Goal: Task Accomplishment & Management: Complete application form

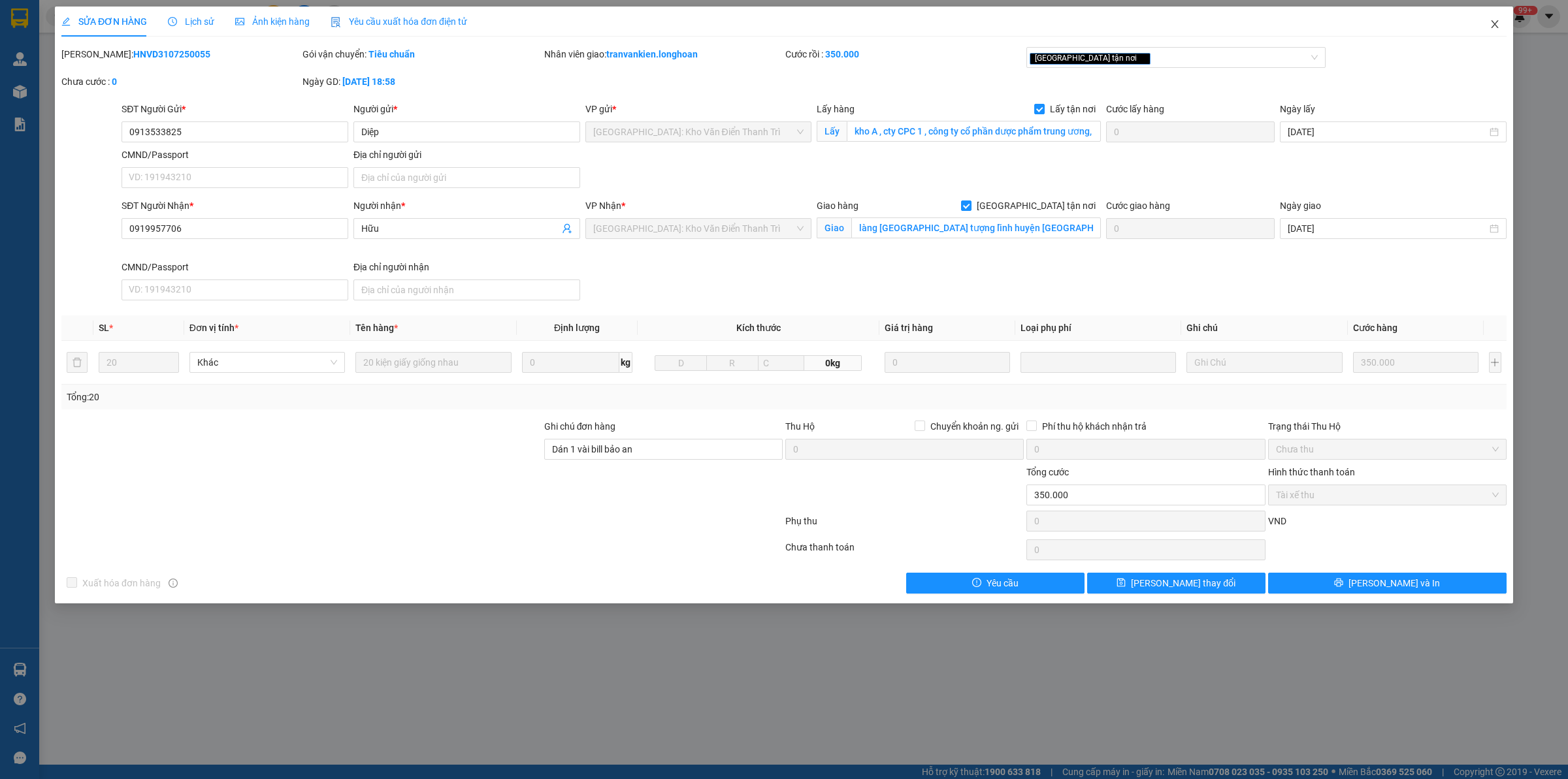
click at [1491, 24] on icon "close" at bounding box center [1495, 24] width 10 height 10
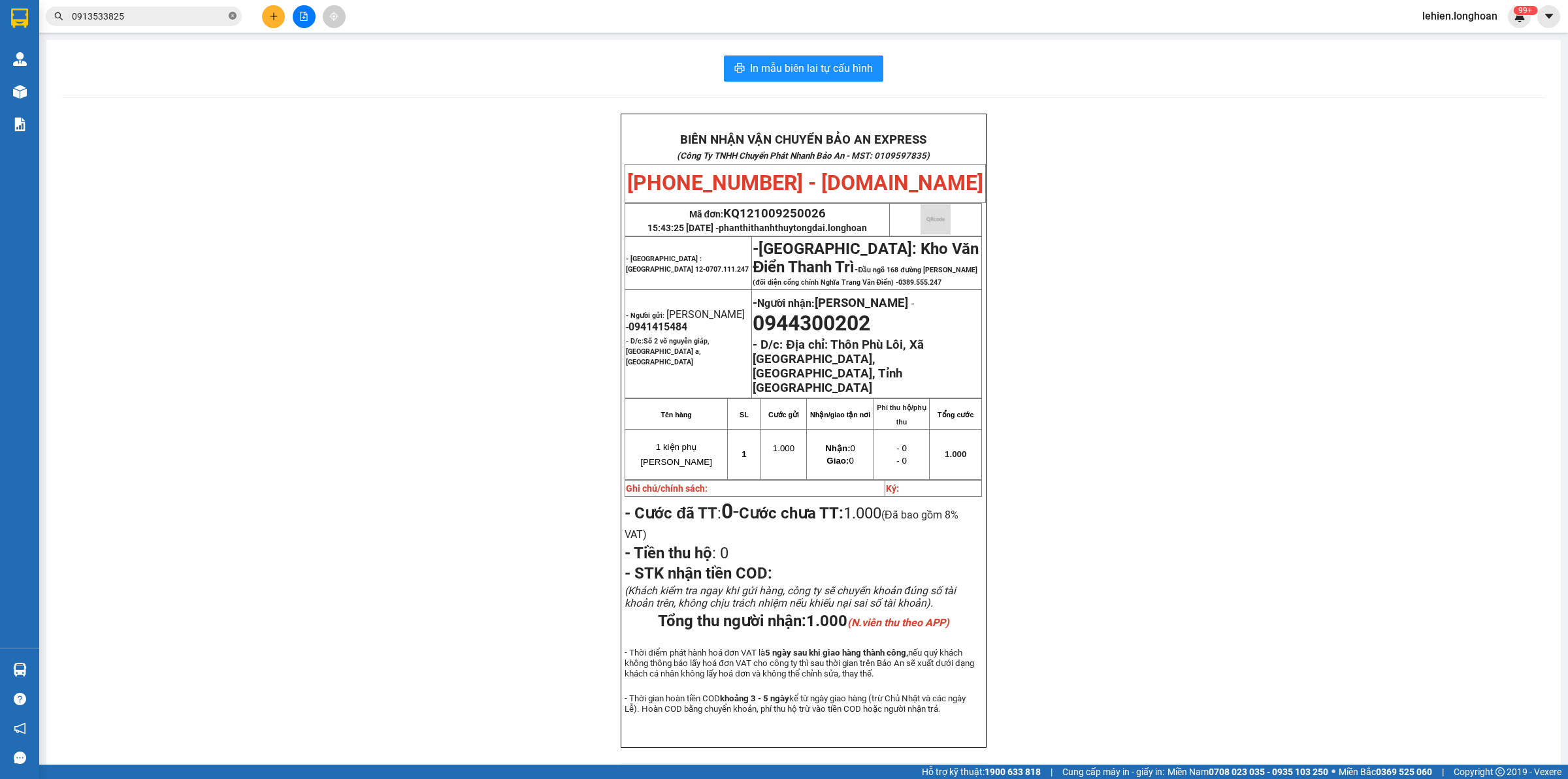
click at [229, 15] on icon "close-circle" at bounding box center [233, 15] width 8 height 8
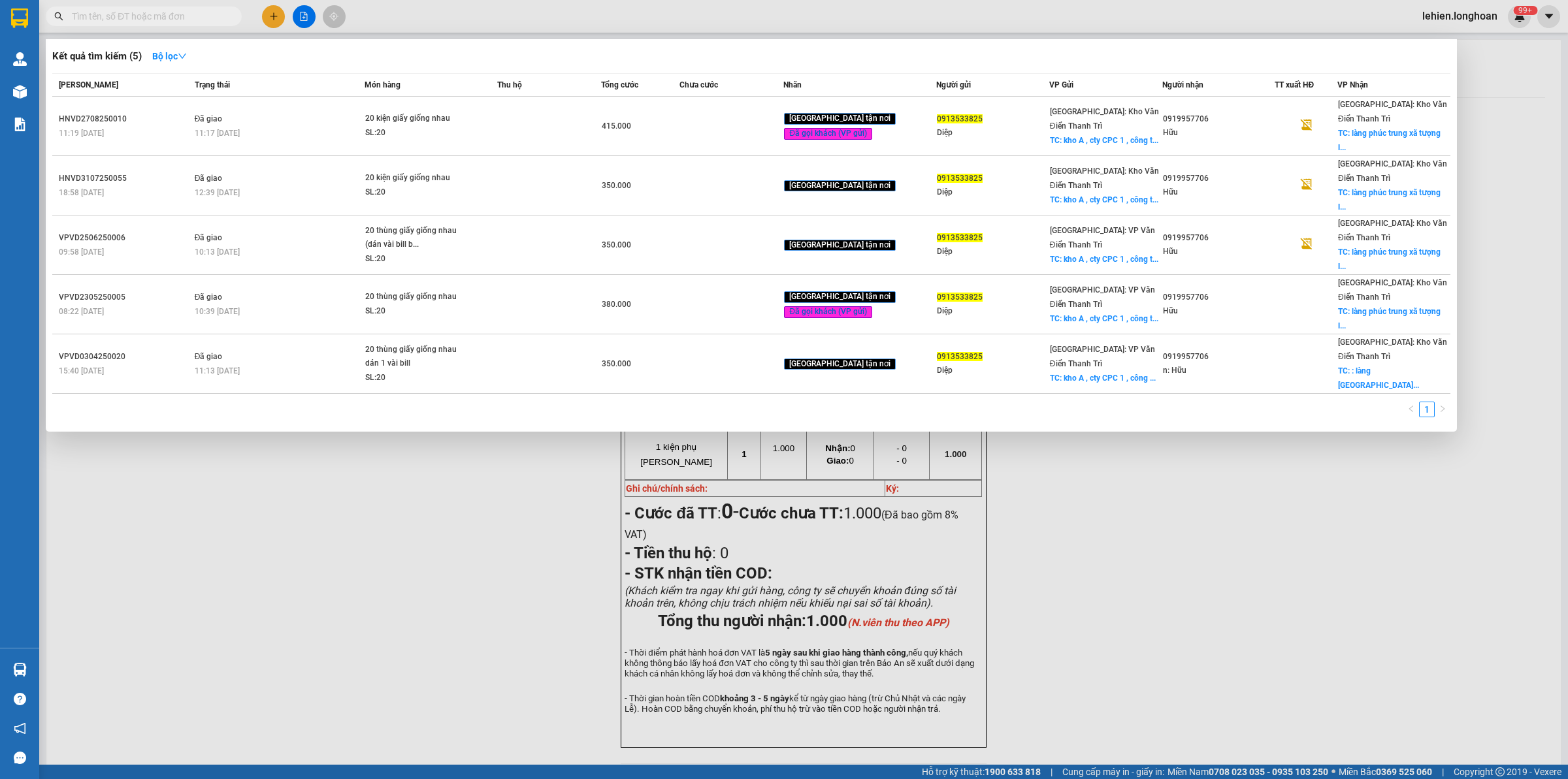
paste input "0902084689"
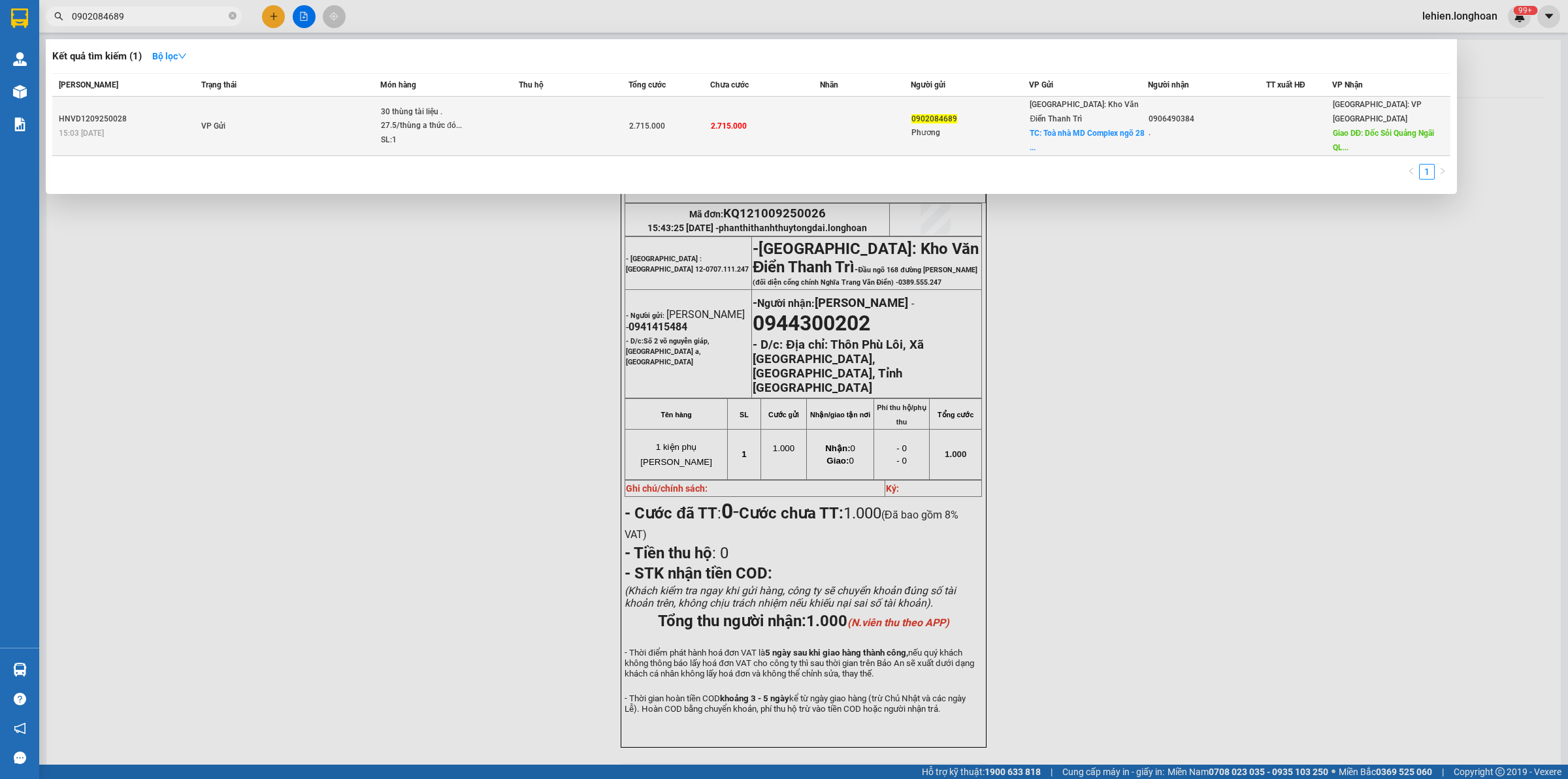
type input "0902084689"
click at [338, 118] on td "VP Gửi" at bounding box center [289, 126] width 182 height 60
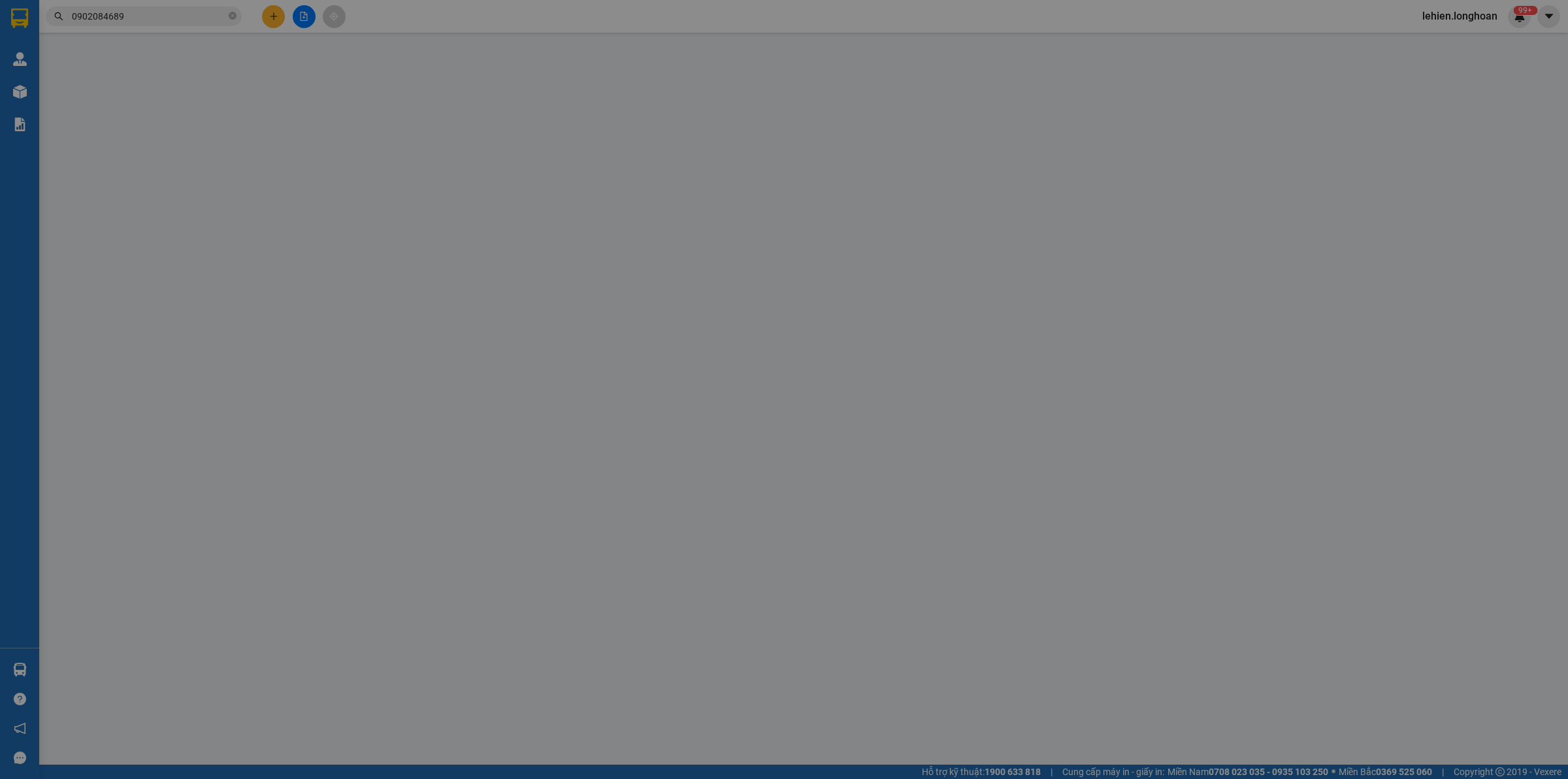
type input "0902084689"
type input "Phương"
checkbox input "true"
type input "Toà nhà MD Complex ngõ [GEOGRAPHIC_DATA][PERSON_NAME], [GEOGRAPHIC_DATA] , [GEO…"
type input "0906490384"
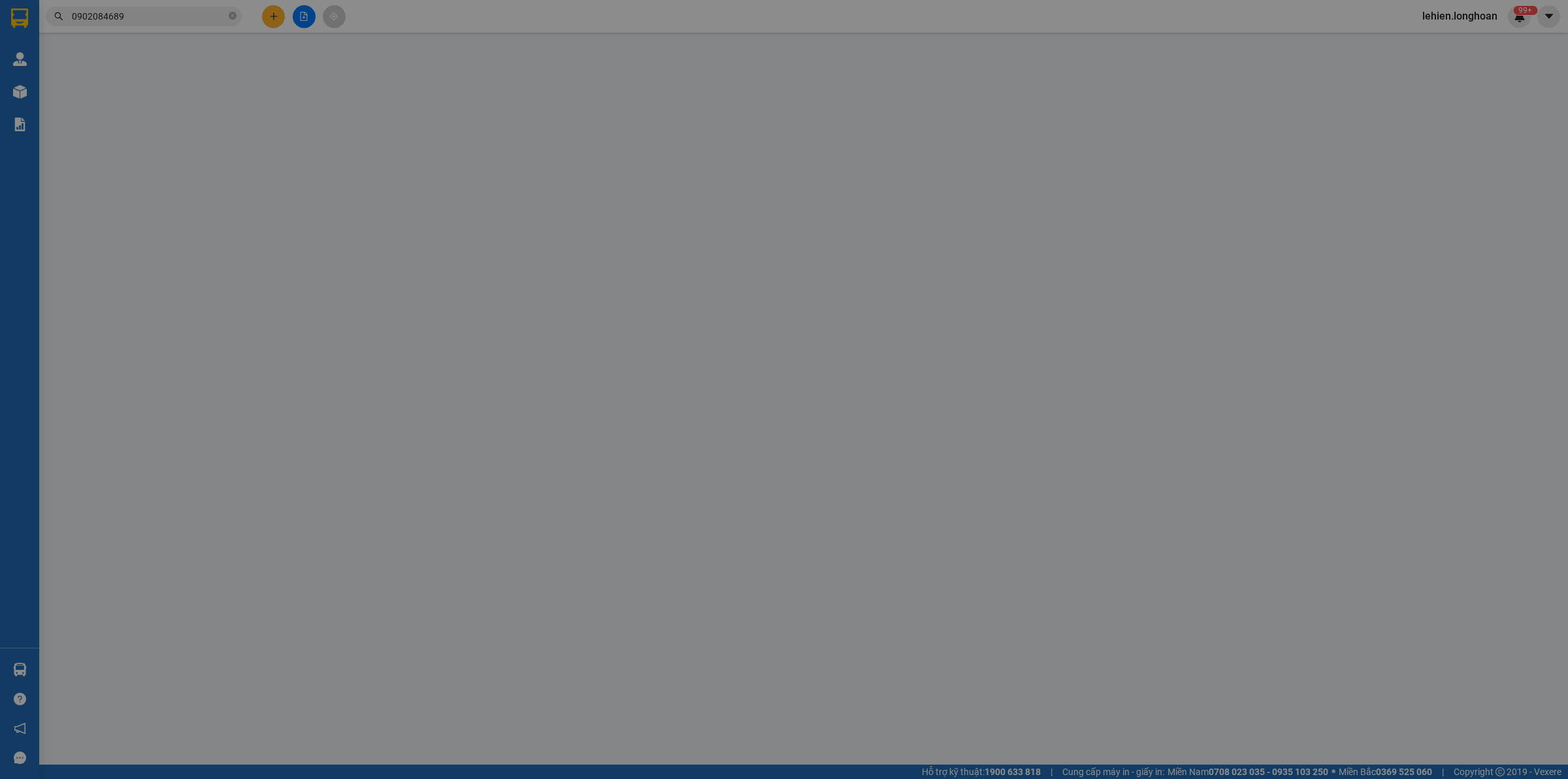
type input "."
type input "Dốc Sỏi Quảng Ngãi QL1A"
type input "2.715.000"
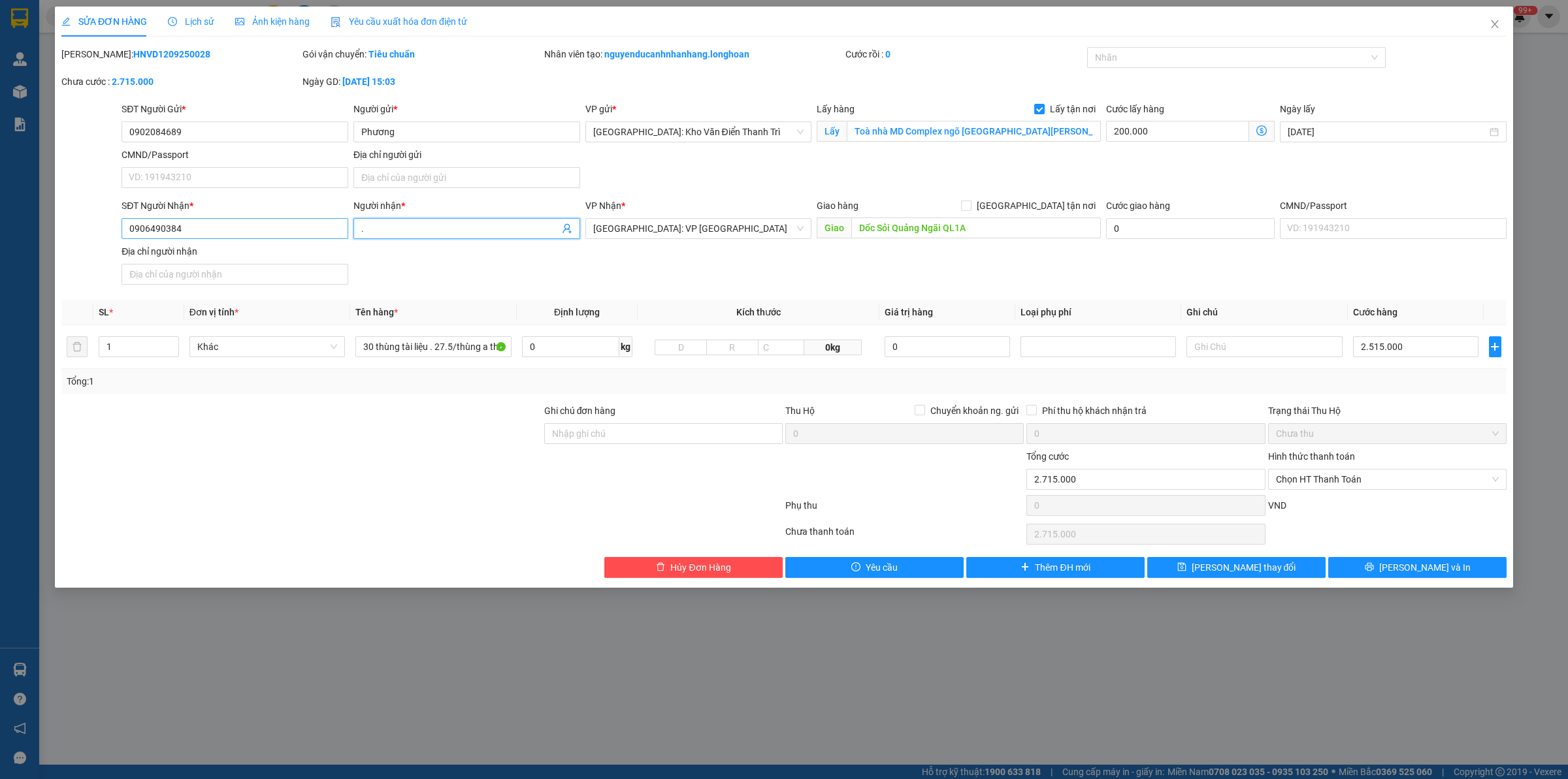
drag, startPoint x: 409, startPoint y: 229, endPoint x: 341, endPoint y: 229, distance: 68.0
click at [341, 229] on div "SĐT Người Nhận * 0906490384 Người nhận * . VP Nhận * [GEOGRAPHIC_DATA]: VP [GEO…" at bounding box center [813, 244] width 1390 height 91
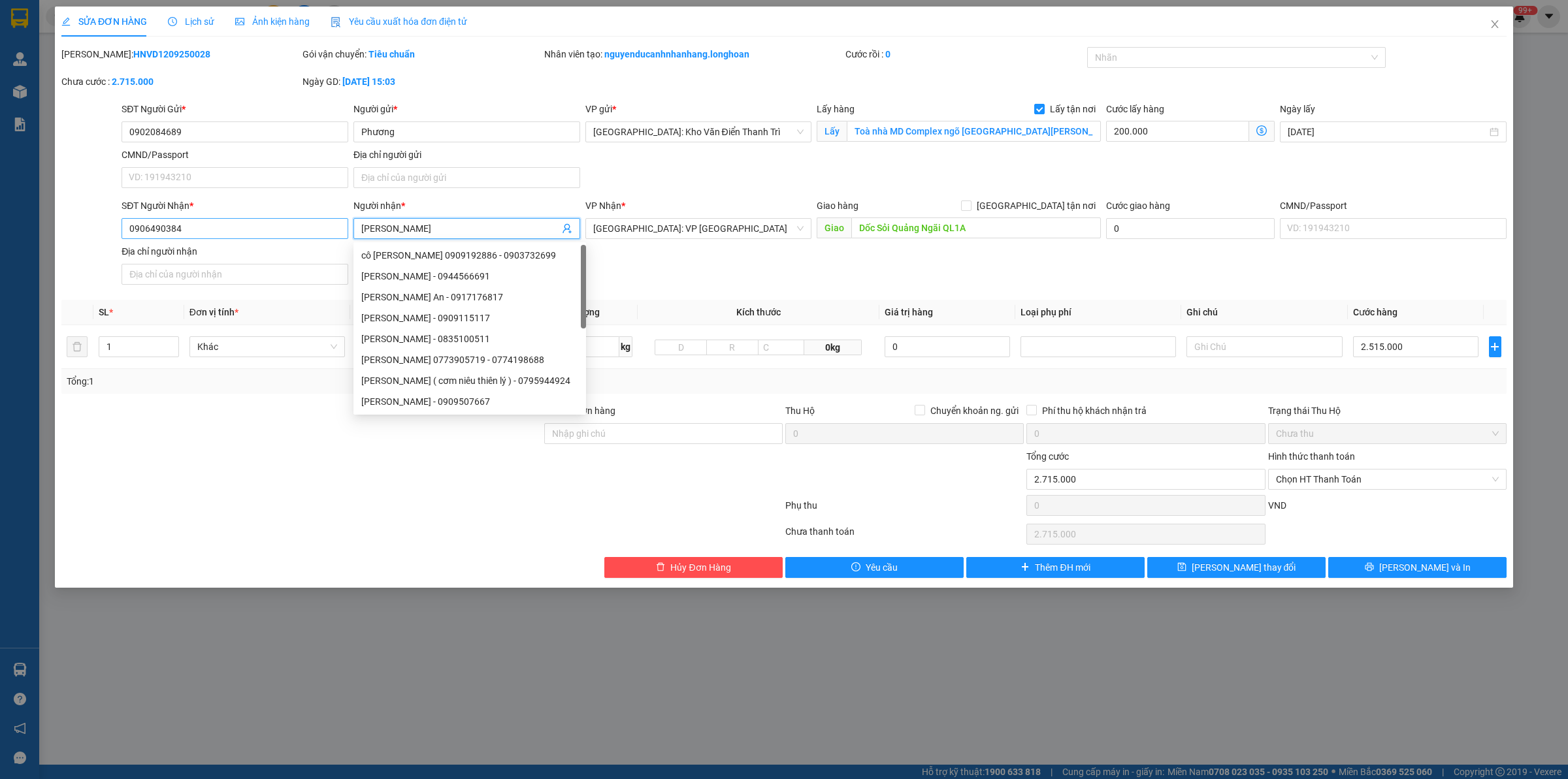
type input "[PERSON_NAME]"
click at [263, 229] on input "0906490384" at bounding box center [235, 229] width 227 height 21
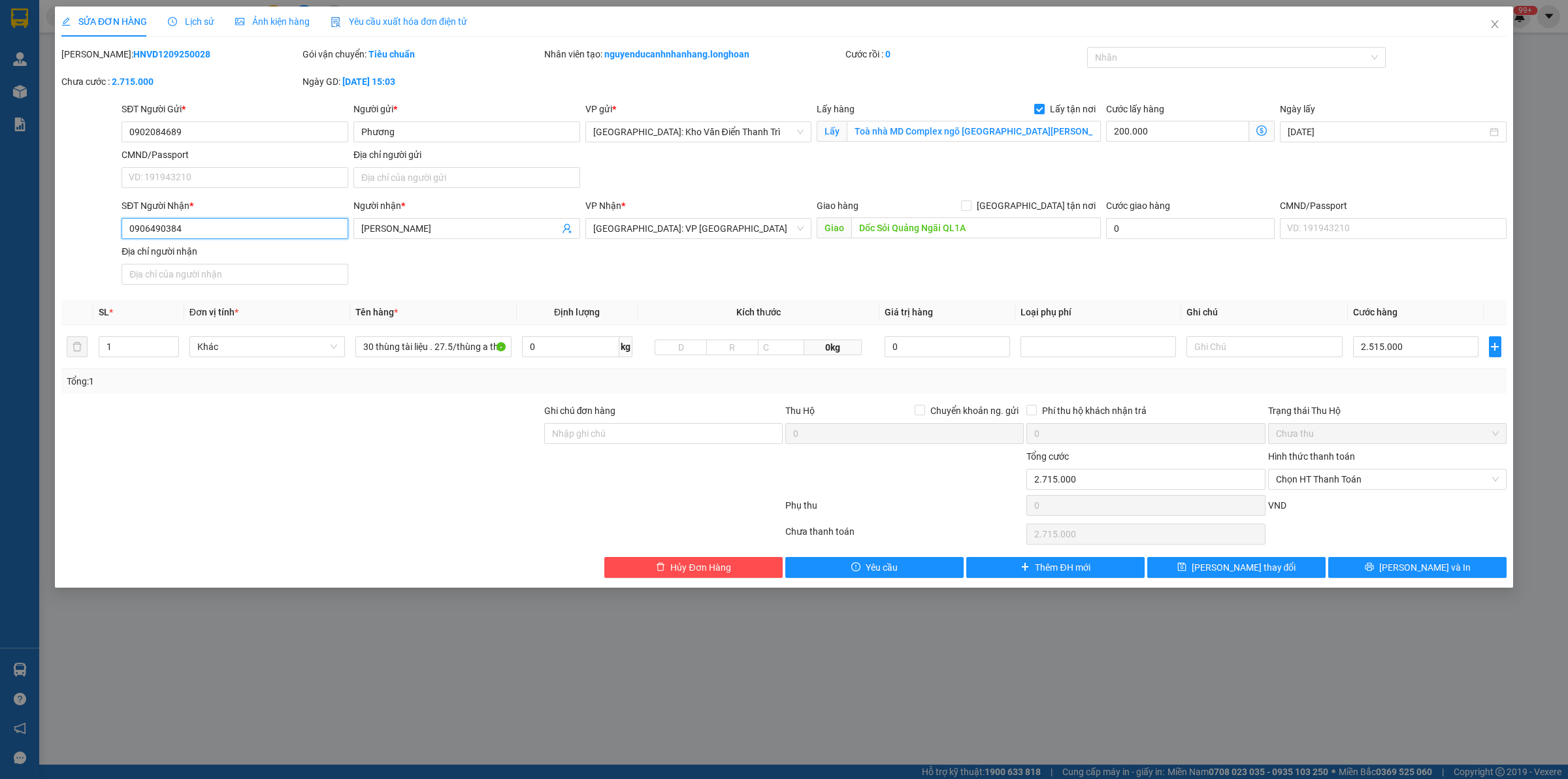
type input "0906490384"
click at [330, 390] on div "Tổng: 1" at bounding box center [784, 382] width 1445 height 25
click at [1405, 568] on button "[PERSON_NAME] và In" at bounding box center [1418, 568] width 179 height 21
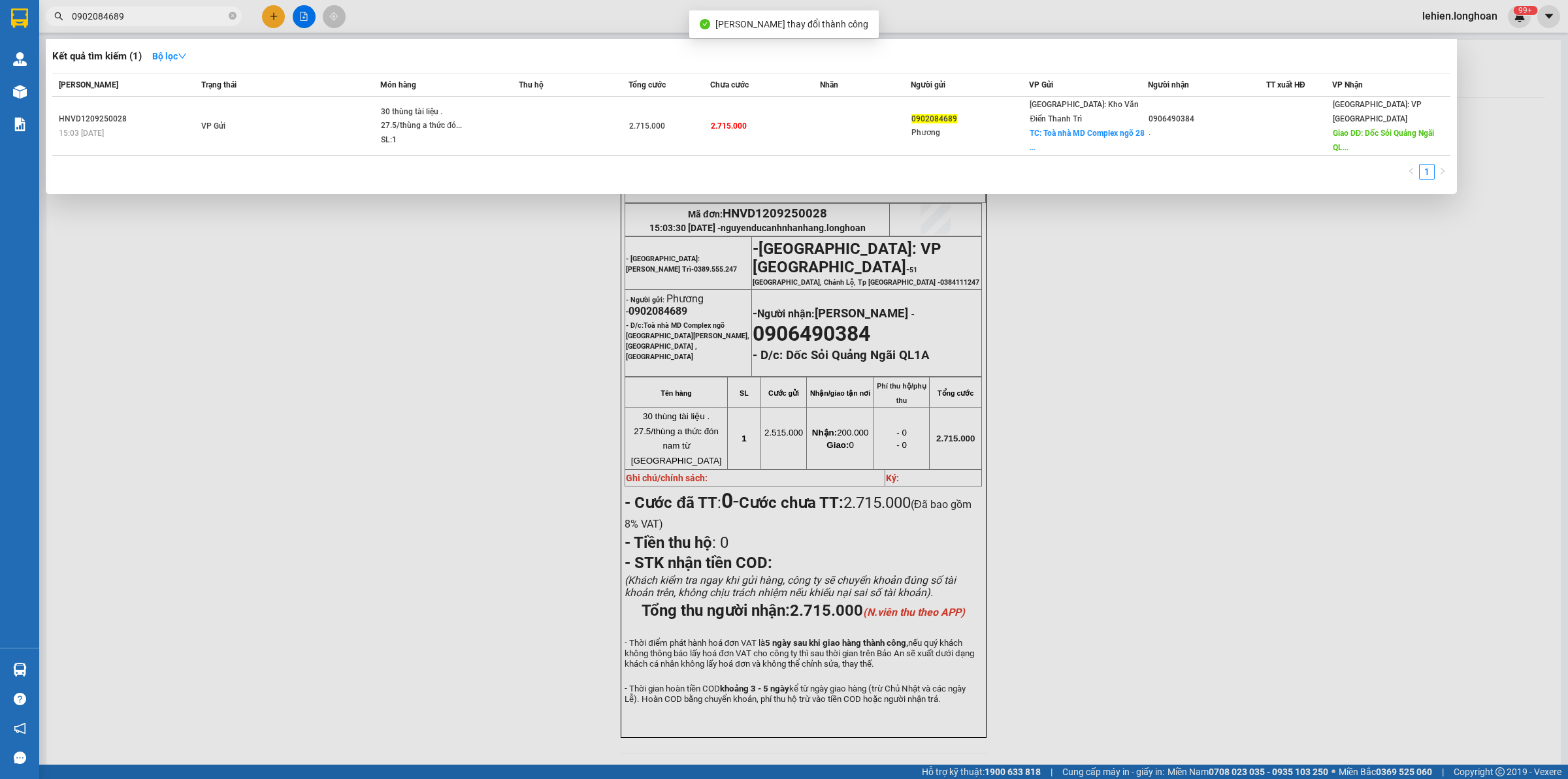
click at [163, 13] on input "0902084689" at bounding box center [149, 16] width 154 height 14
click at [234, 18] on icon "close-circle" at bounding box center [233, 15] width 8 height 8
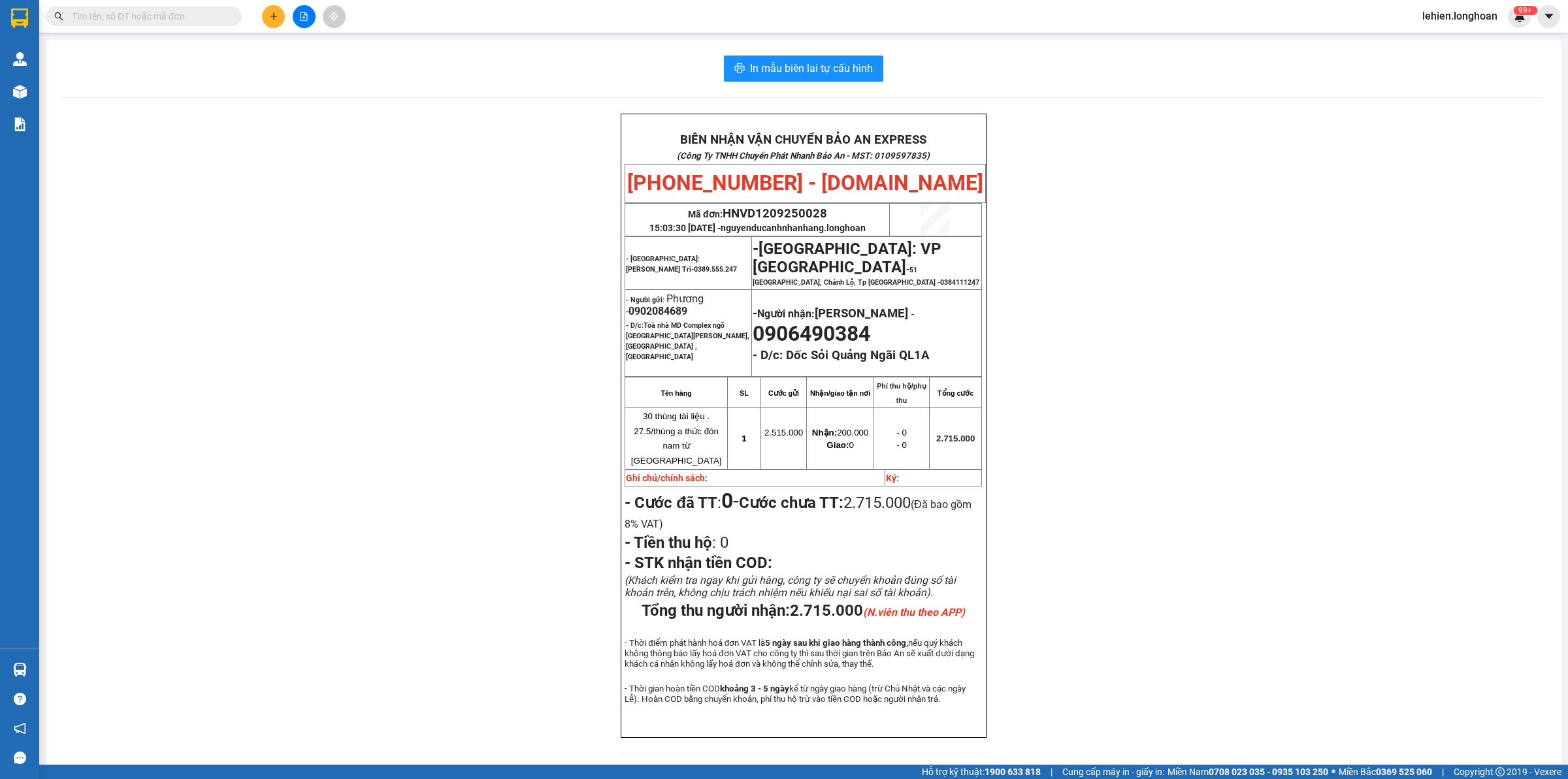
paste input "0367324883"
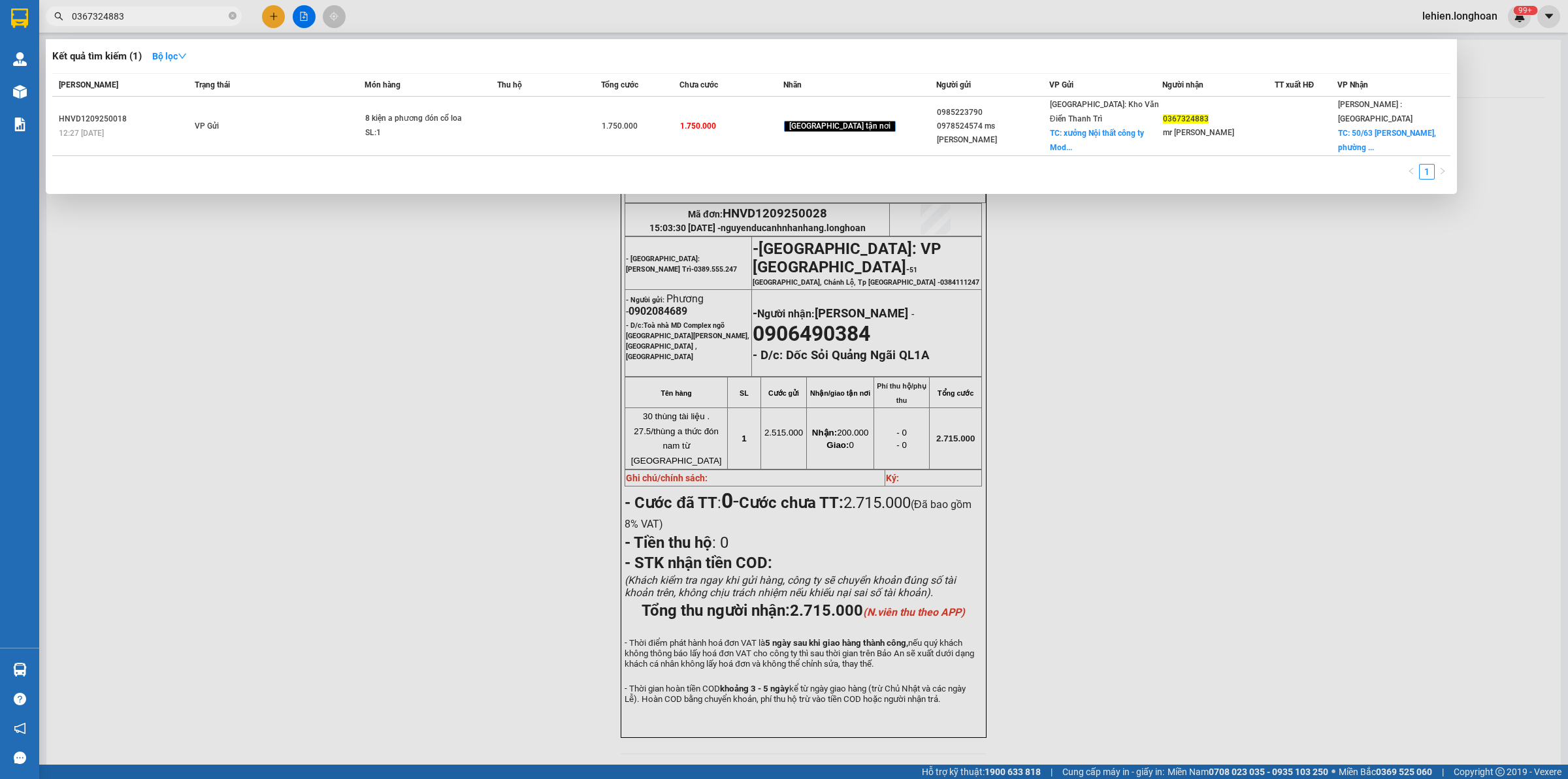
type input "0367324883"
click at [234, 16] on icon "close-circle" at bounding box center [233, 15] width 8 height 8
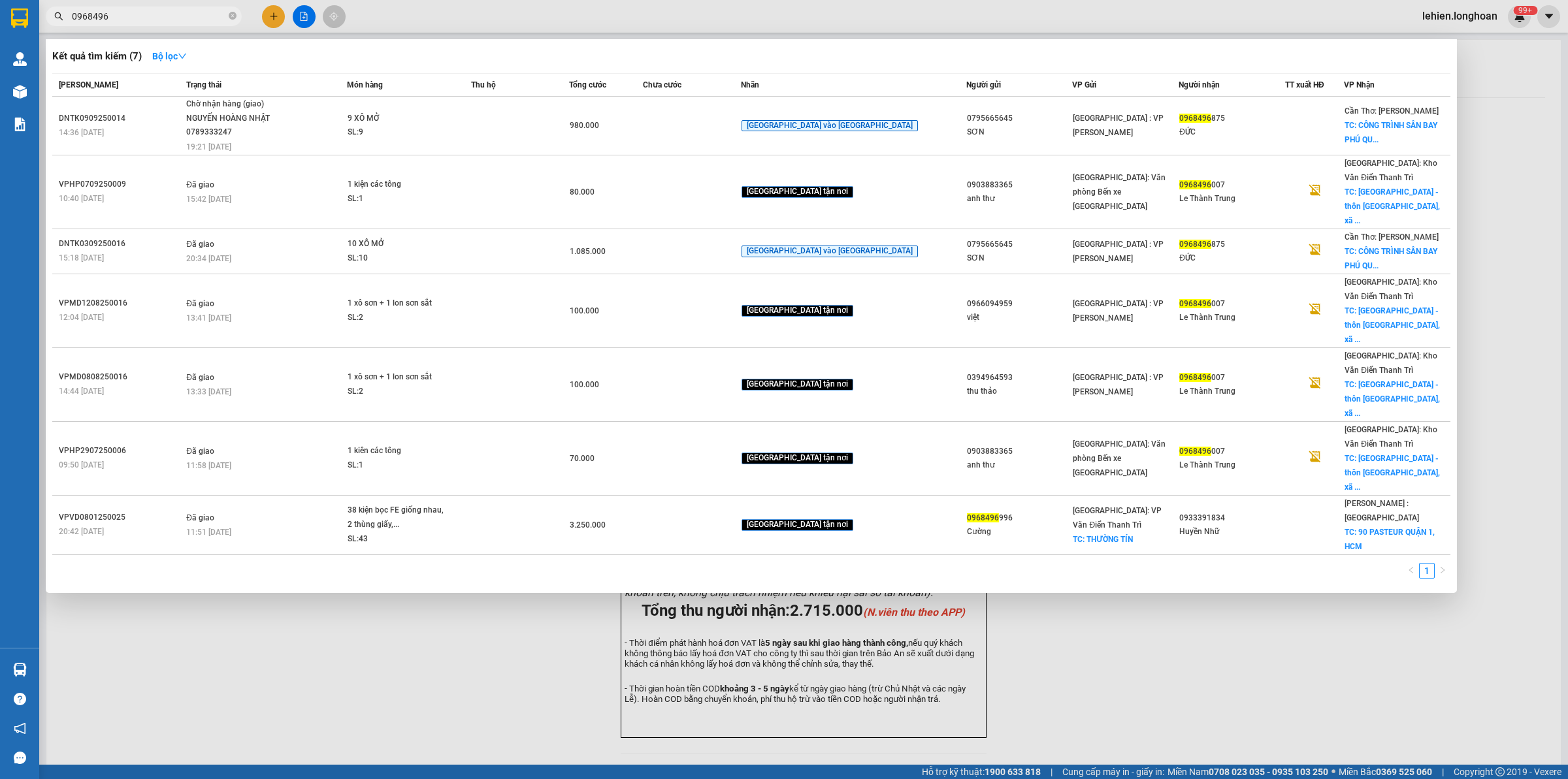
type input "0968496"
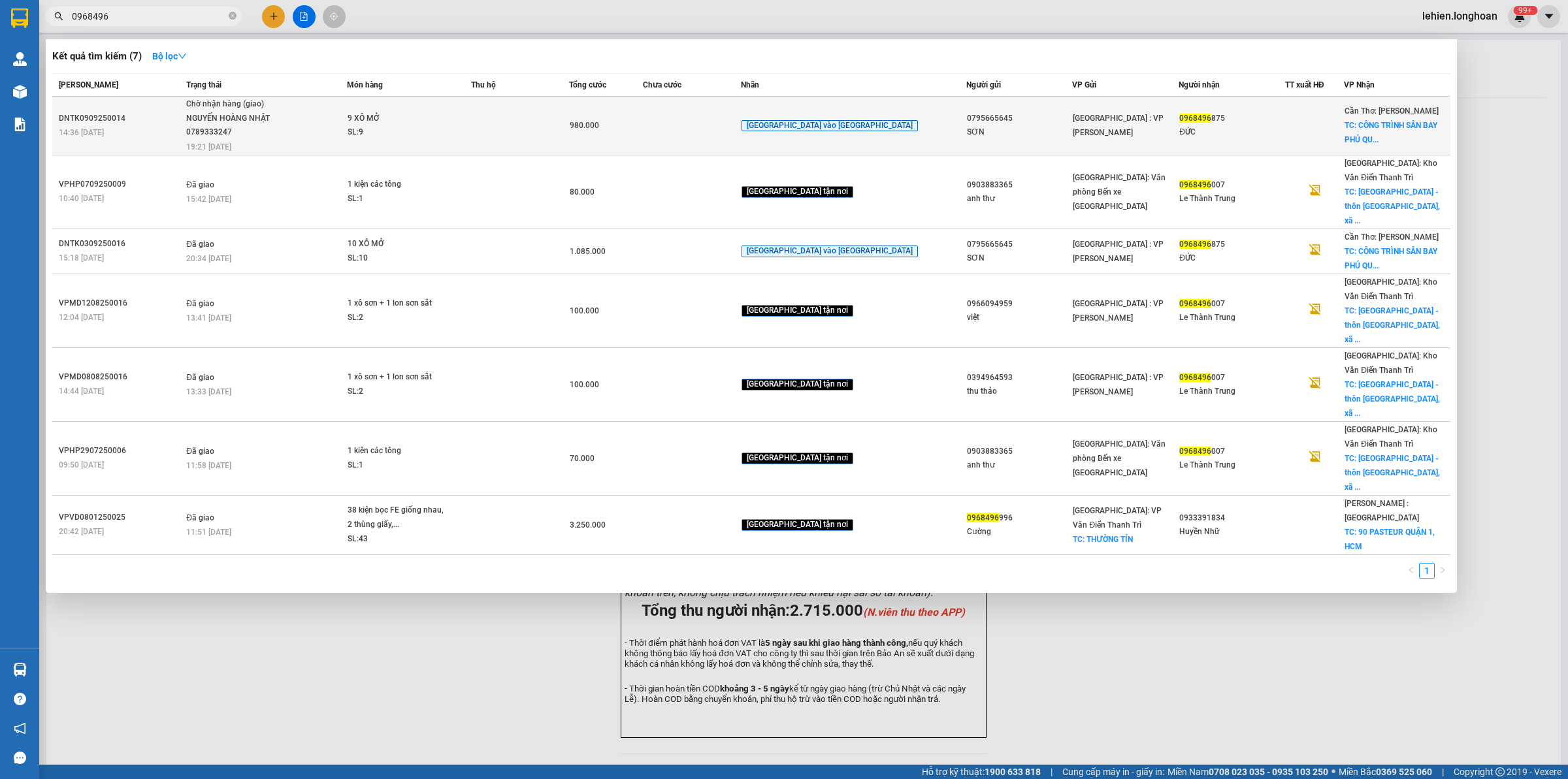
click at [248, 105] on div "Chờ nhận hàng (giao)" at bounding box center [235, 104] width 98 height 14
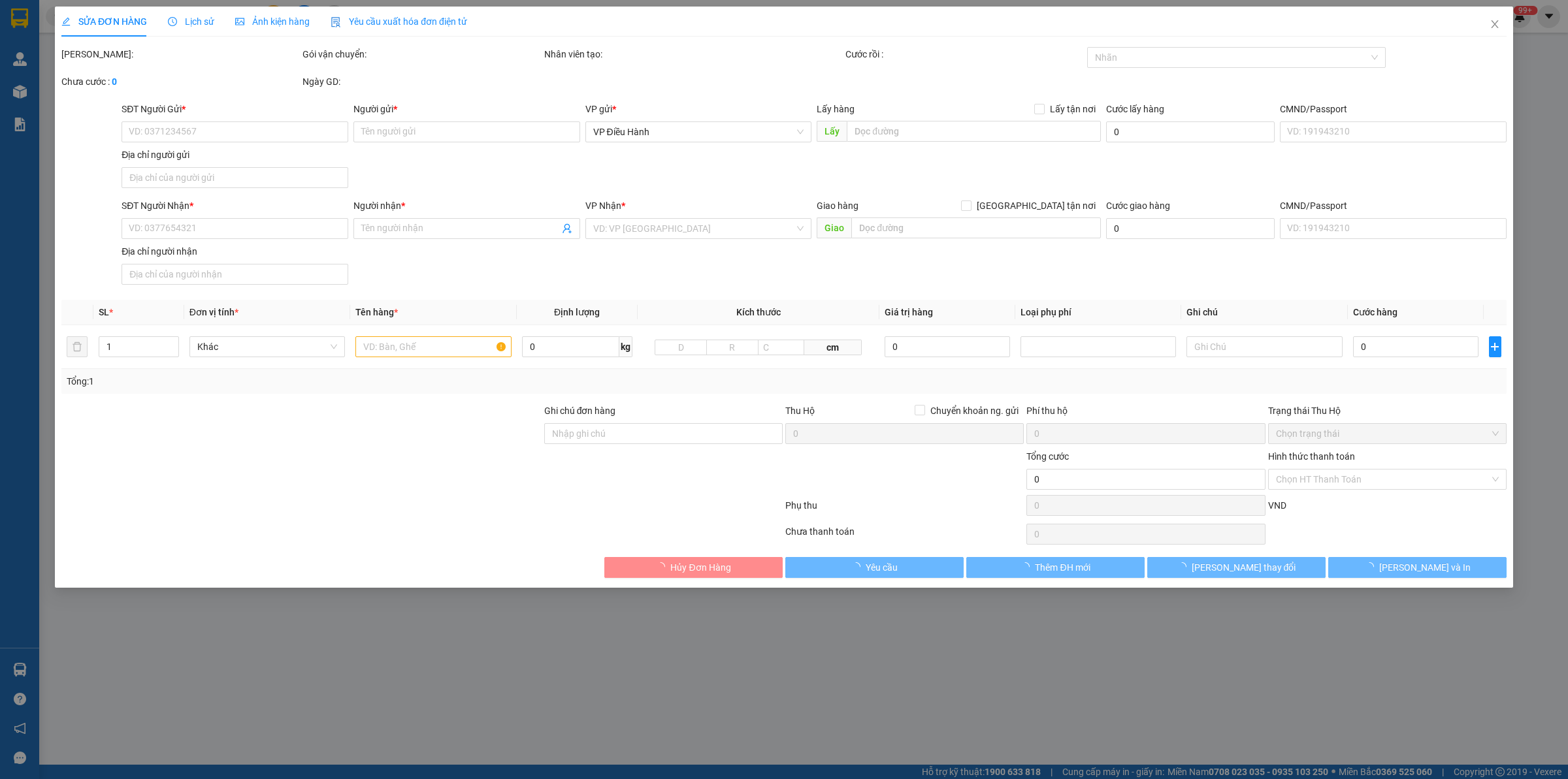
type input "0795665645"
type input "SƠN"
type input "0968496875"
type input "ĐỨC"
checkbox input "true"
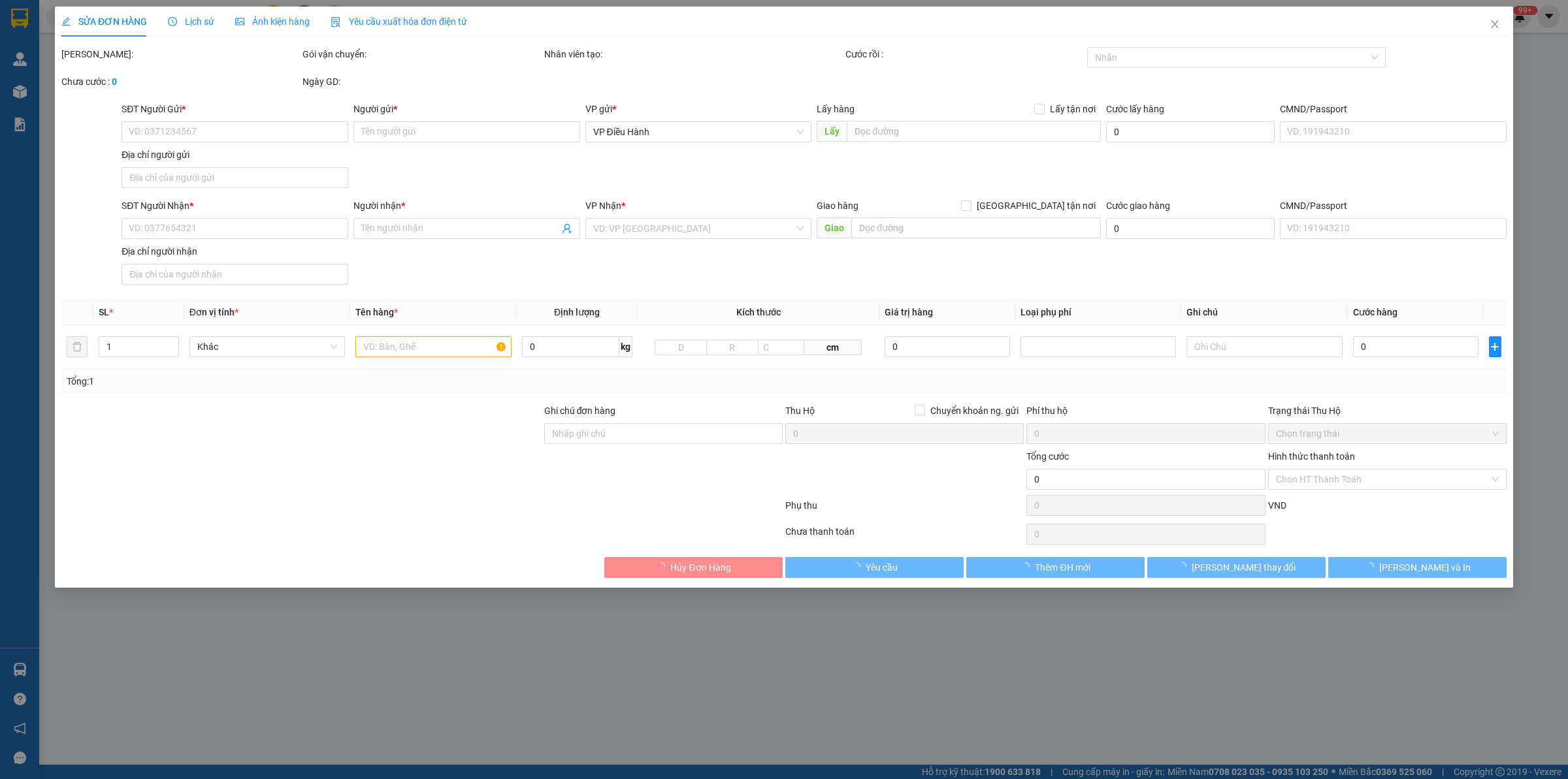
type input "CÔNG TRÌNH [GEOGRAPHIC_DATA],[GEOGRAPHIC_DATA],[GEOGRAPHIC_DATA]"
type input "980.000"
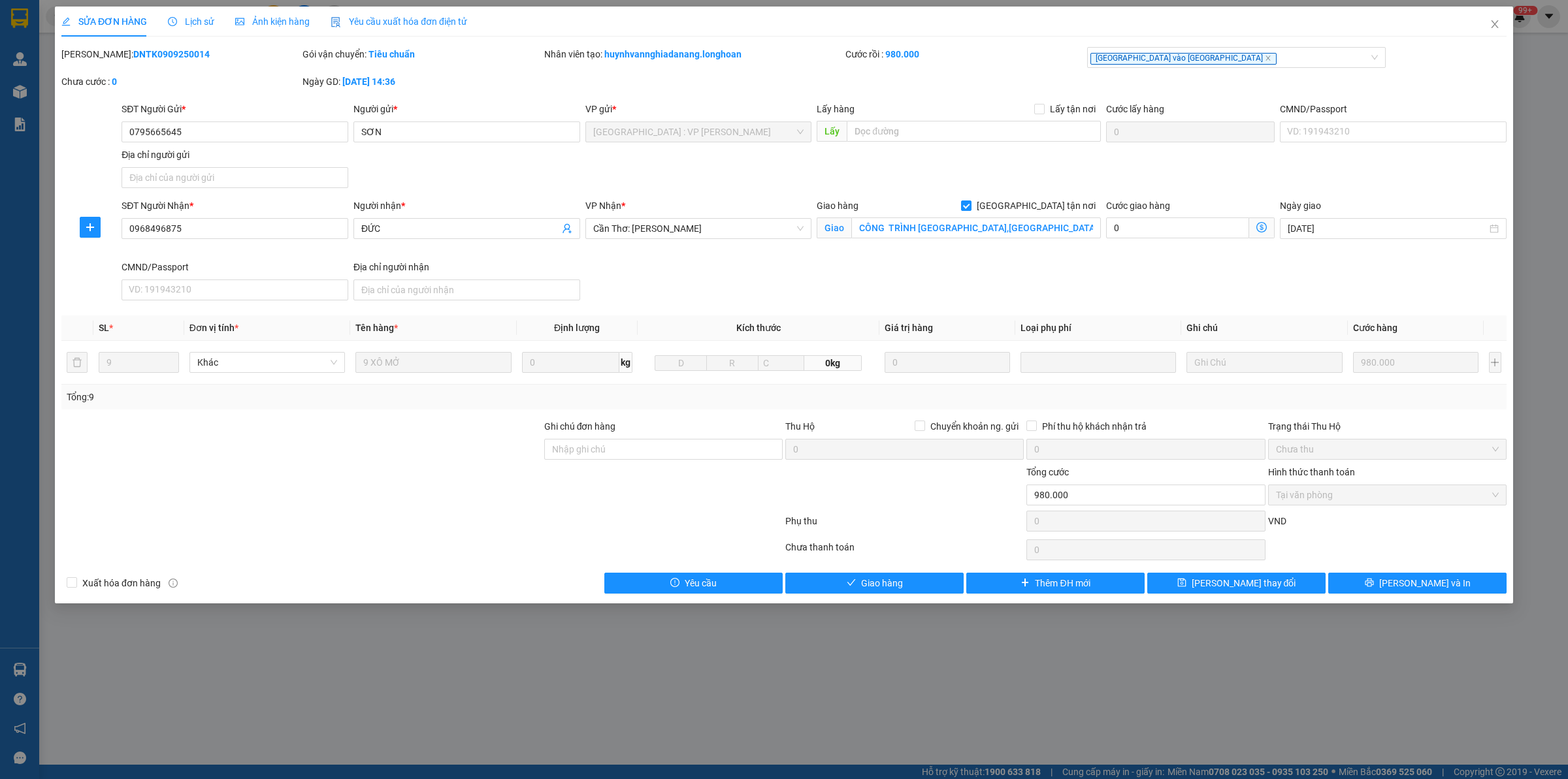
click at [135, 54] on b "DNTK0909250014" at bounding box center [171, 54] width 76 height 10
click at [135, 53] on b "DNTK0909250014" at bounding box center [171, 54] width 76 height 10
copy b "DNTK0909250014"
